Goal: Task Accomplishment & Management: Manage account settings

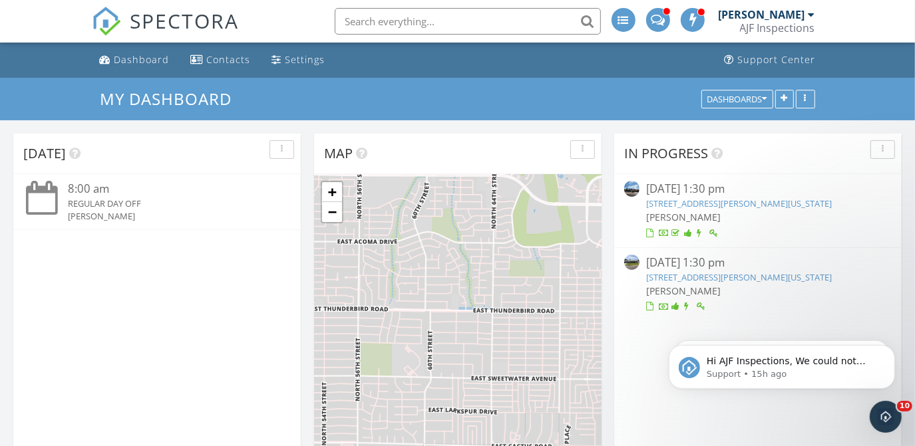
scroll to position [1097, 934]
click at [750, 8] on div "[PERSON_NAME]" at bounding box center [761, 14] width 86 height 13
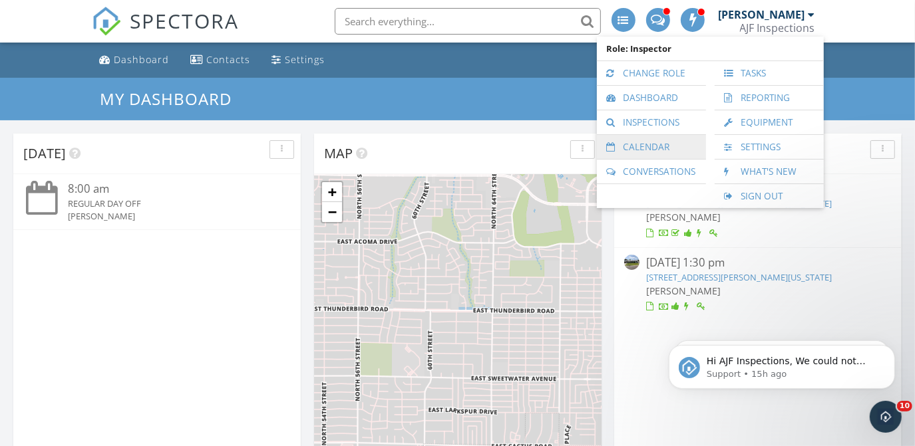
click at [643, 144] on link "Calendar" at bounding box center [651, 147] width 96 height 24
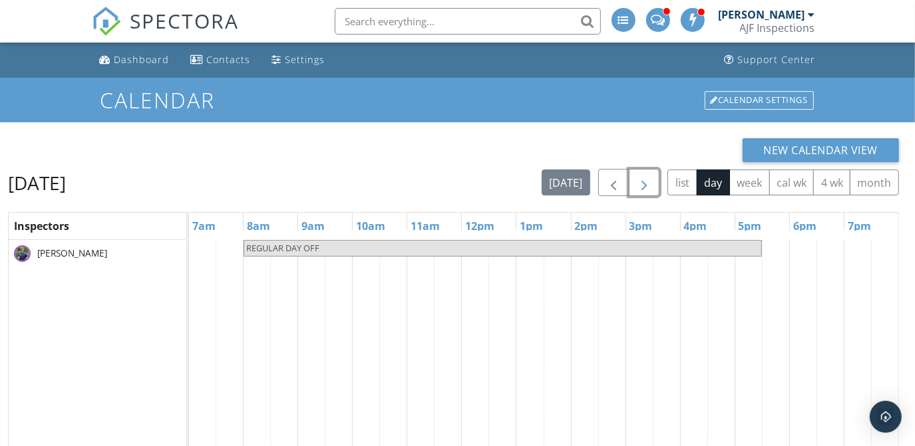
click at [646, 184] on span "button" at bounding box center [644, 183] width 16 height 16
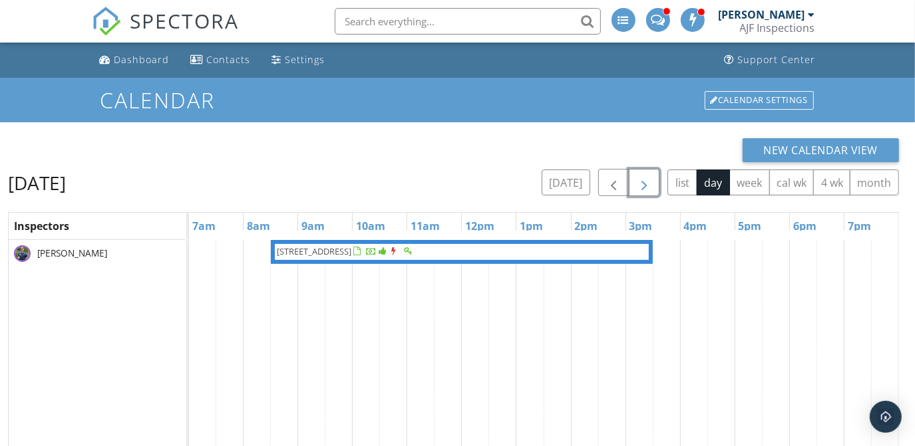
click at [646, 184] on span "button" at bounding box center [644, 183] width 16 height 16
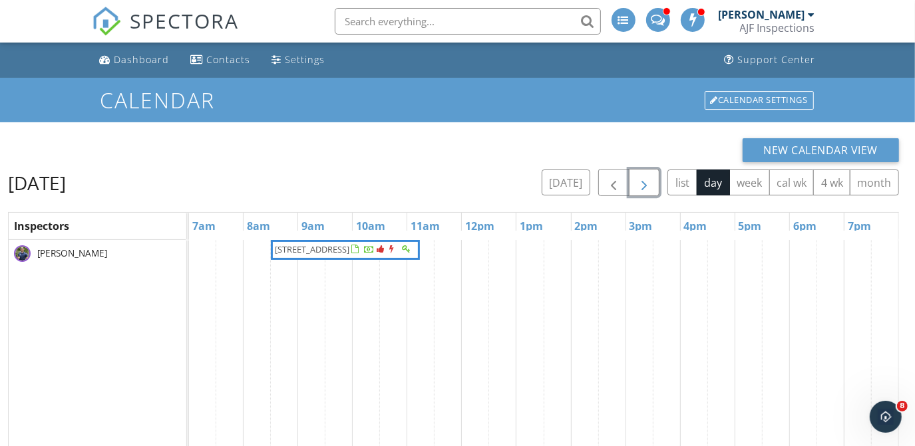
click at [646, 184] on span "button" at bounding box center [644, 183] width 16 height 16
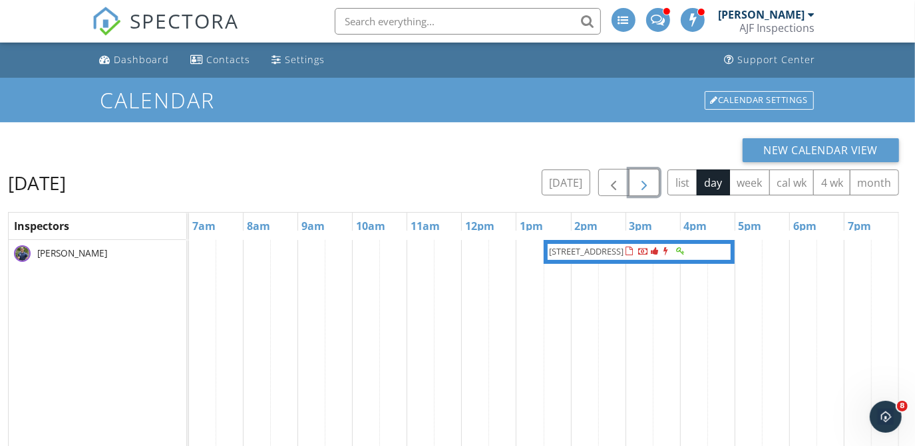
click at [646, 184] on span "button" at bounding box center [644, 183] width 16 height 16
